Goal: Navigation & Orientation: Find specific page/section

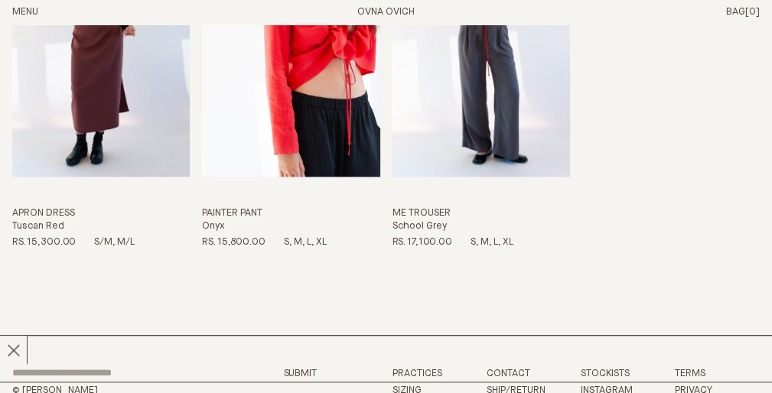
scroll to position [1199, 0]
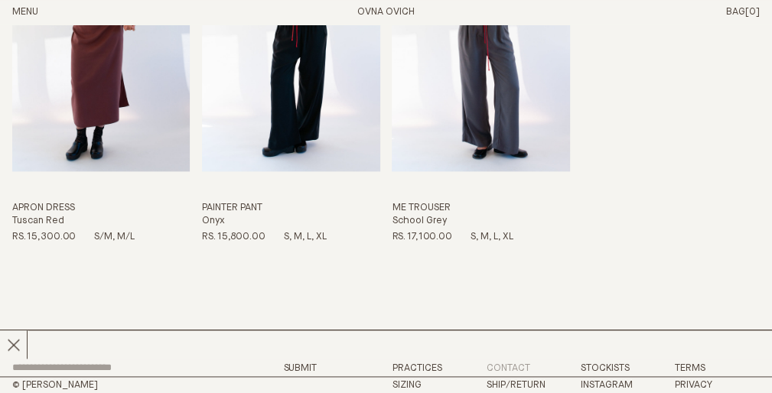
click at [511, 368] on link "Contact" at bounding box center [508, 368] width 44 height 10
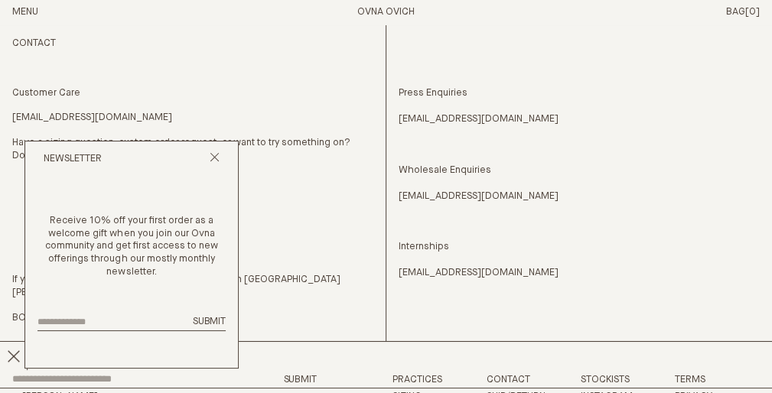
click at [213, 148] on div "Newsletter" at bounding box center [131, 159] width 213 height 37
click at [211, 159] on icon "Close popup" at bounding box center [215, 157] width 10 height 10
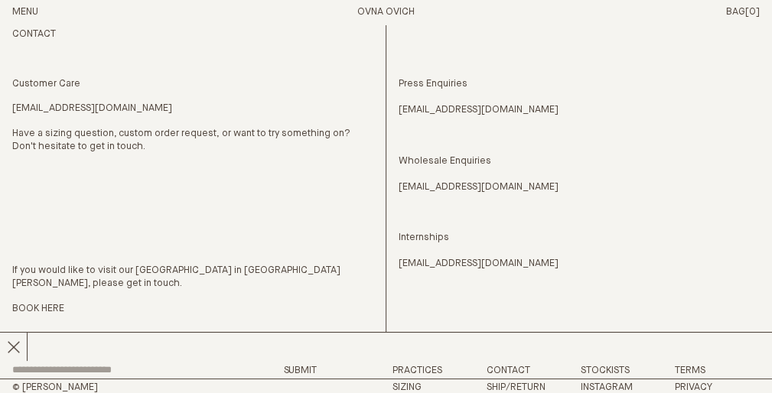
scroll to position [11, 0]
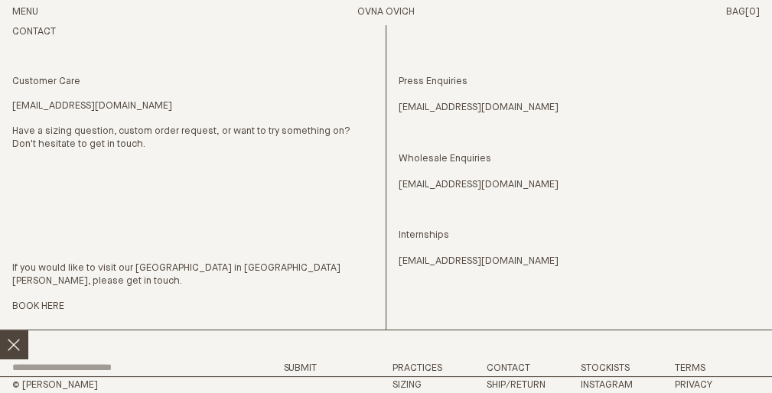
click at [12, 349] on icon at bounding box center [14, 345] width 14 height 14
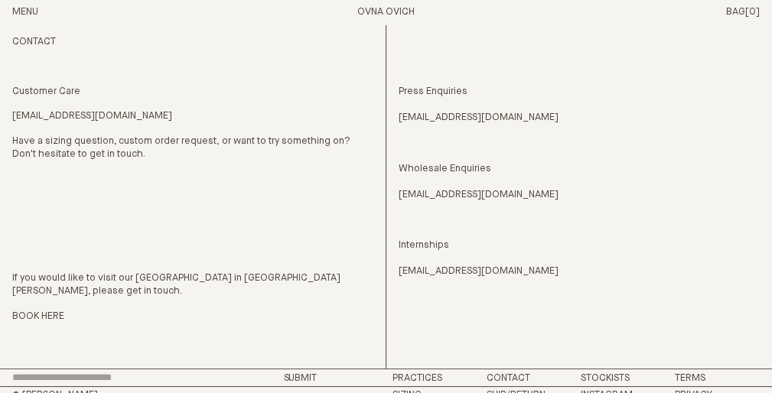
scroll to position [0, 0]
click at [37, 44] on h2 "Contact" at bounding box center [192, 43] width 361 height 13
